Goal: Task Accomplishment & Management: Manage account settings

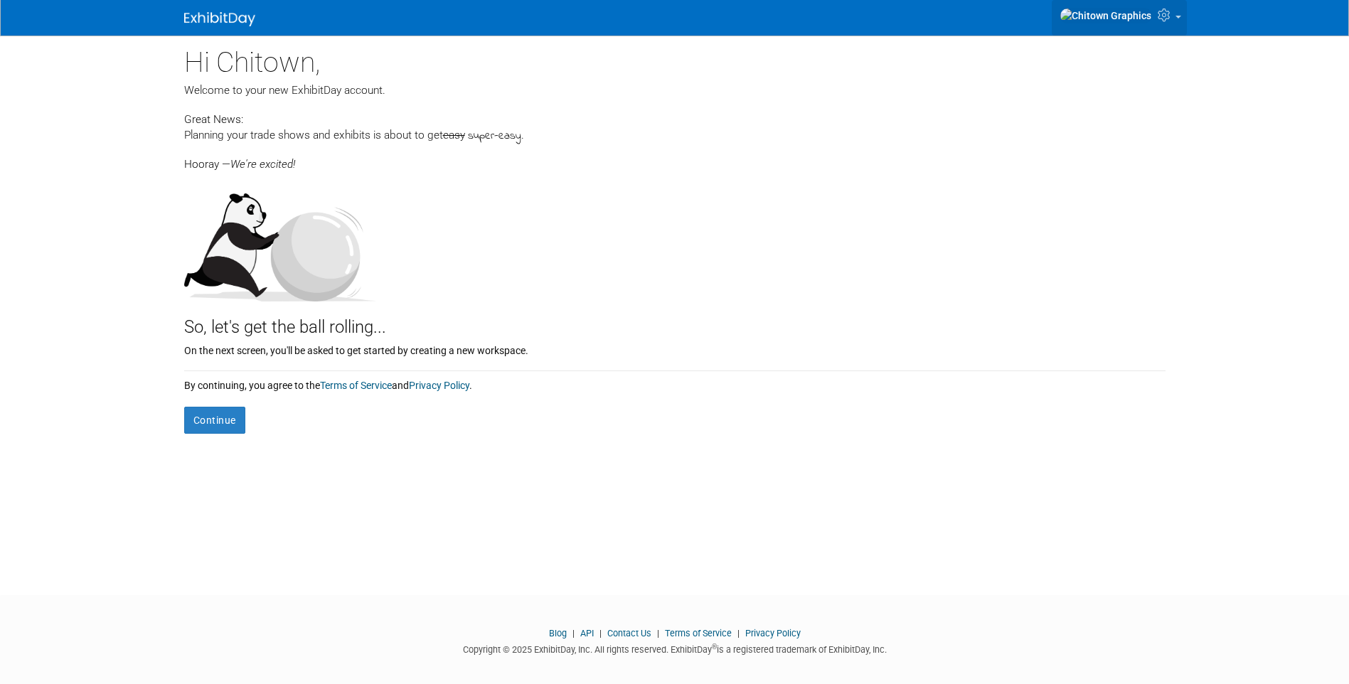
click at [1172, 28] on link at bounding box center [1119, 18] width 135 height 36
click at [1127, 75] on link "Sign out" at bounding box center [1130, 72] width 112 height 21
click at [212, 422] on button "Continue" at bounding box center [214, 420] width 61 height 27
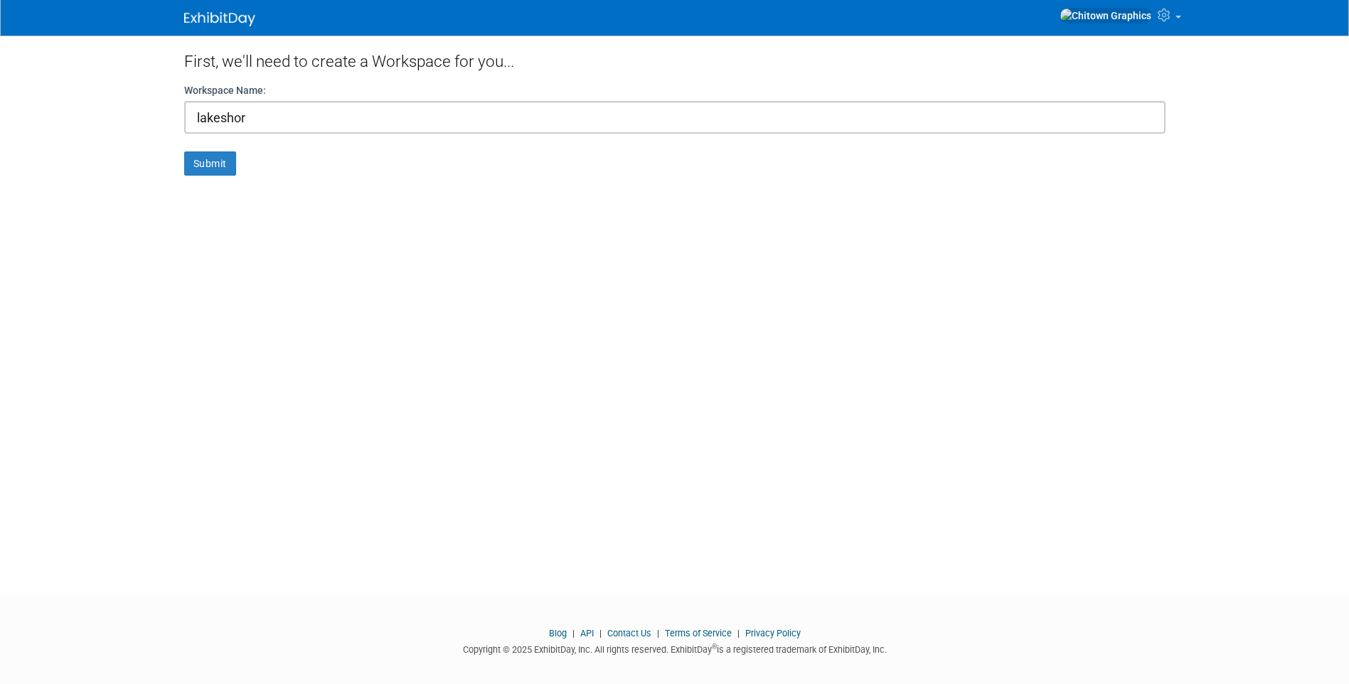
type input "lakeshore"
